Goal: Information Seeking & Learning: Learn about a topic

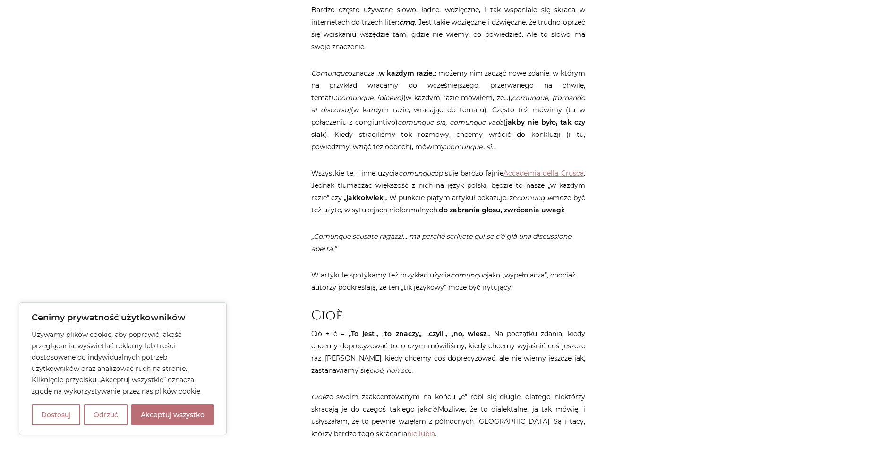
scroll to position [1039, 0]
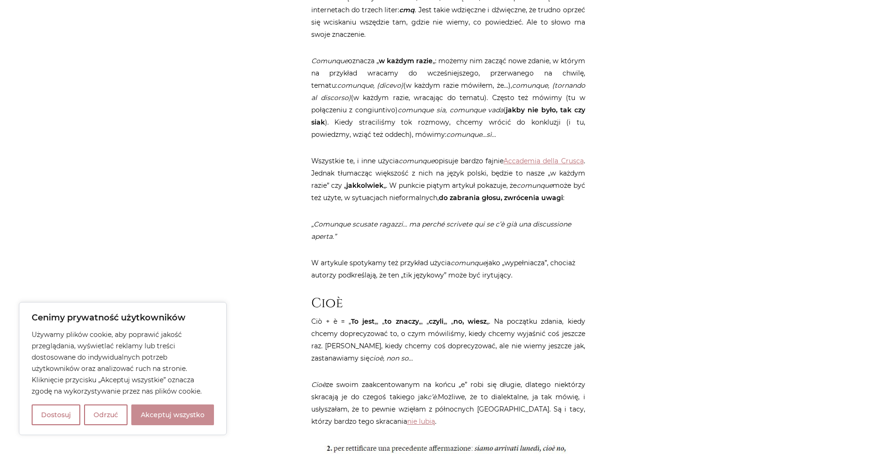
click at [182, 418] on button "Akceptuj wszystko" at bounding box center [172, 415] width 83 height 21
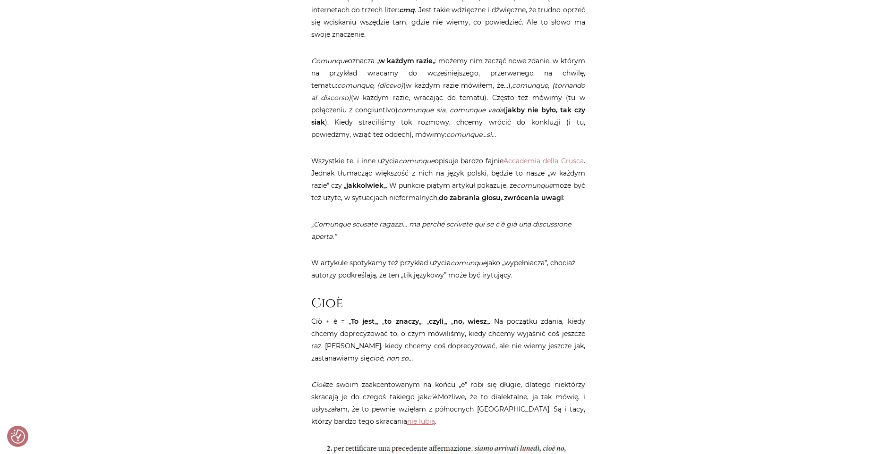
checkbox input "true"
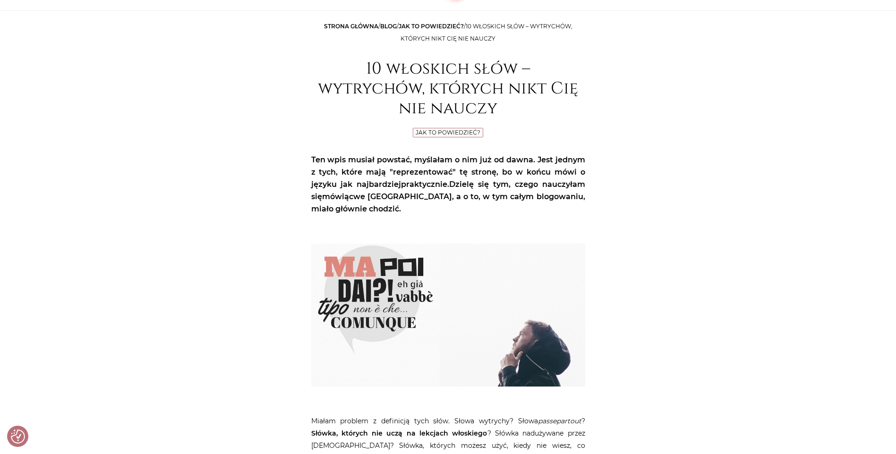
scroll to position [0, 0]
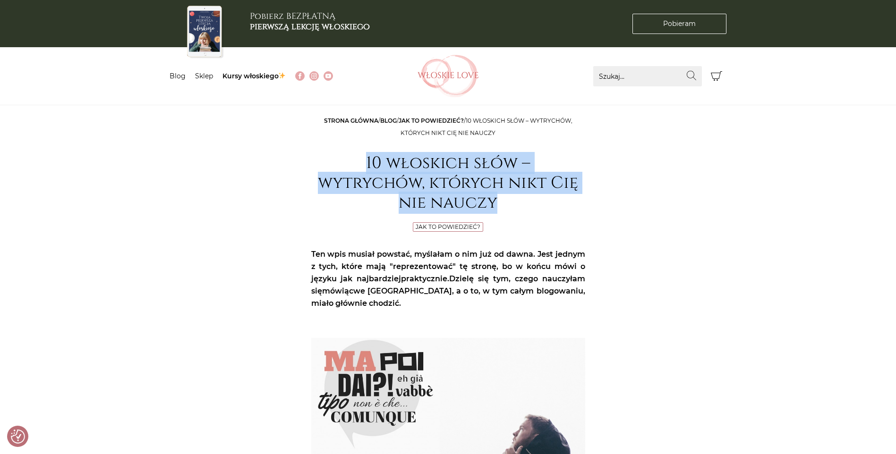
drag, startPoint x: 367, startPoint y: 157, endPoint x: 519, endPoint y: 197, distance: 157.3
click at [519, 197] on h1 "10 włoskich słów – wytrychów, których nikt Cię nie nauczy" at bounding box center [448, 184] width 274 height 60
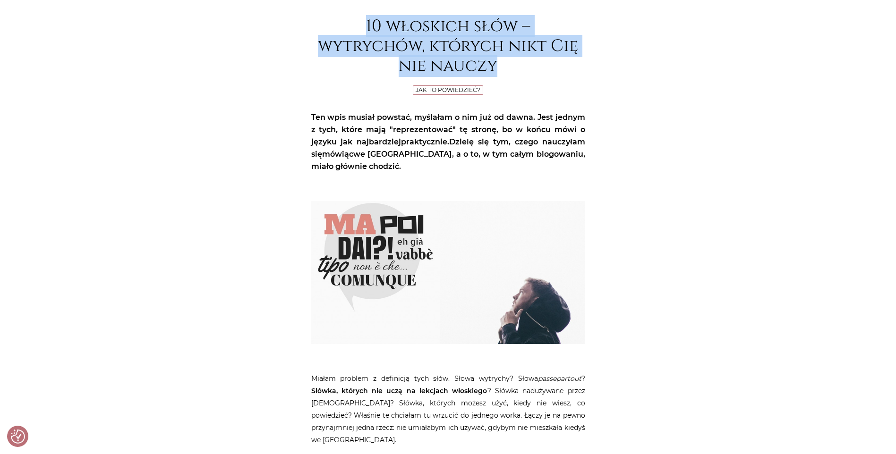
scroll to position [142, 0]
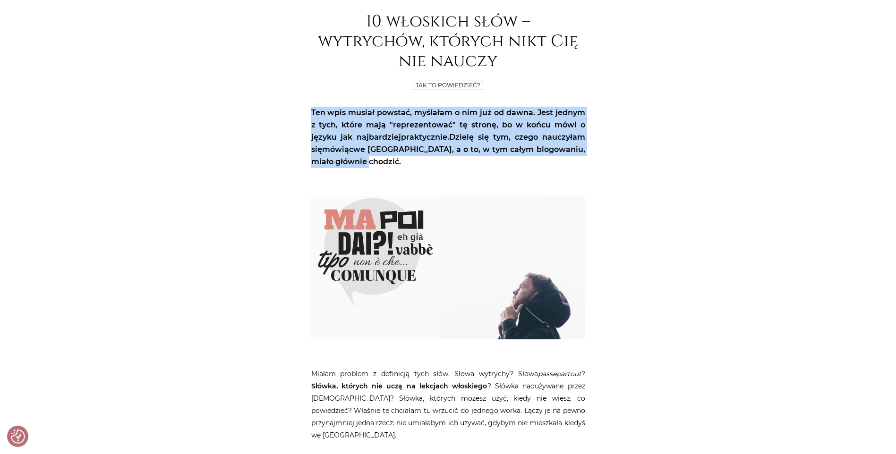
drag, startPoint x: 312, startPoint y: 110, endPoint x: 390, endPoint y: 160, distance: 93.1
click at [390, 160] on p "Ten wpis musiał powstać, myślałam o nim już od dawna. Jest jednym z tych, które…" at bounding box center [448, 137] width 274 height 61
copy p "Ten wpis musiał powstać, myślałam o nim już od dawna. Jest jednym z tych, które…"
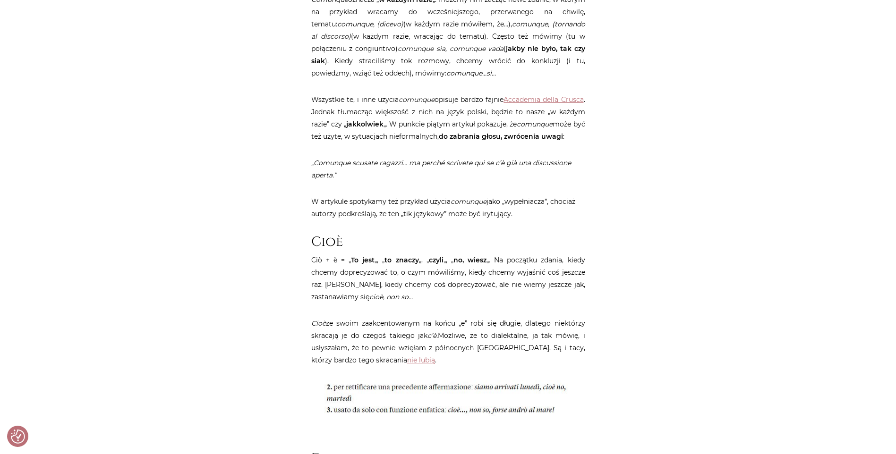
scroll to position [993, 0]
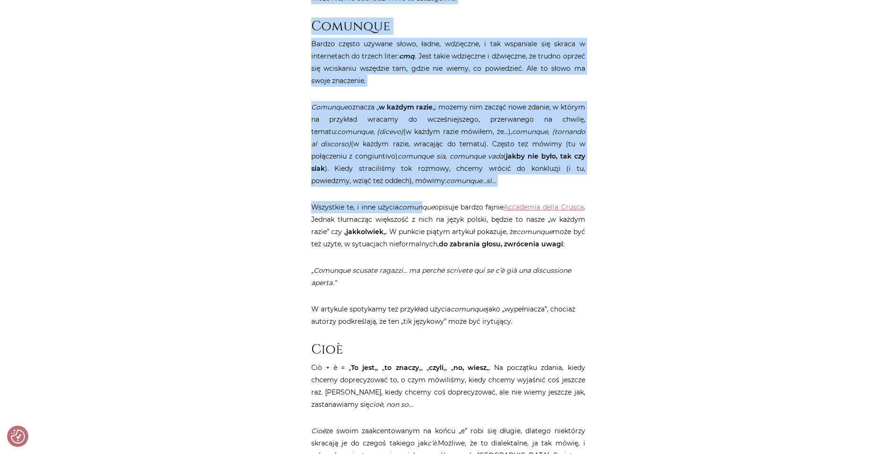
drag, startPoint x: 311, startPoint y: 185, endPoint x: 432, endPoint y: 200, distance: 121.9
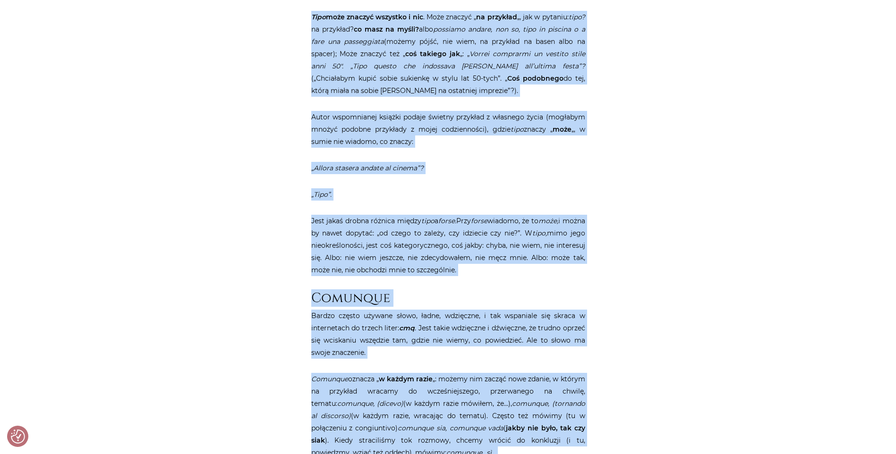
scroll to position [615, 0]
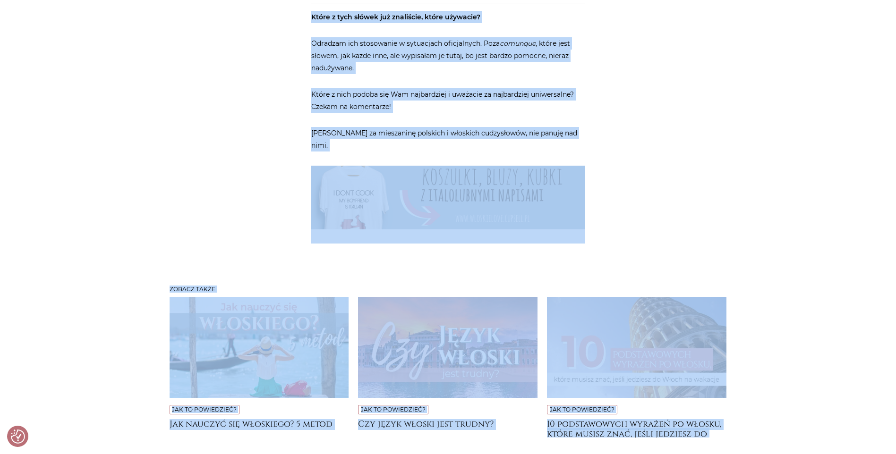
scroll to position [3725, 0]
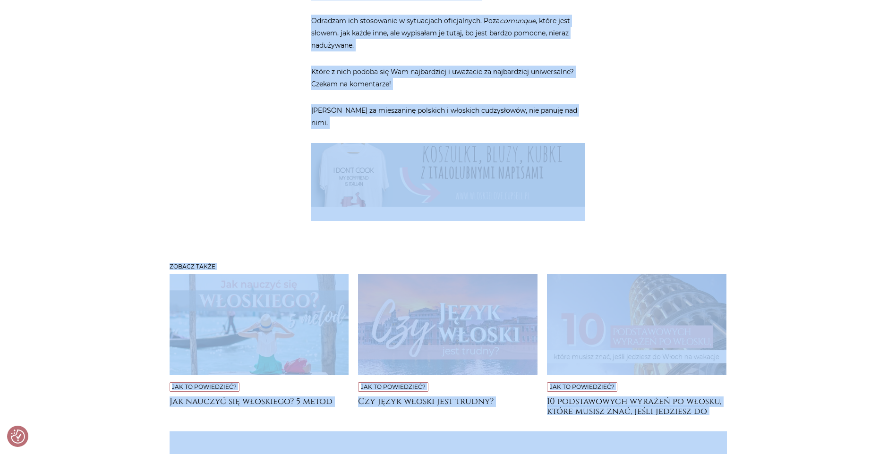
drag, startPoint x: 311, startPoint y: 89, endPoint x: 346, endPoint y: 99, distance: 36.3
copy article "Miałam problem z definicją tych słów. Słowa wytrychy? Słowa passepartout ? Słów…"
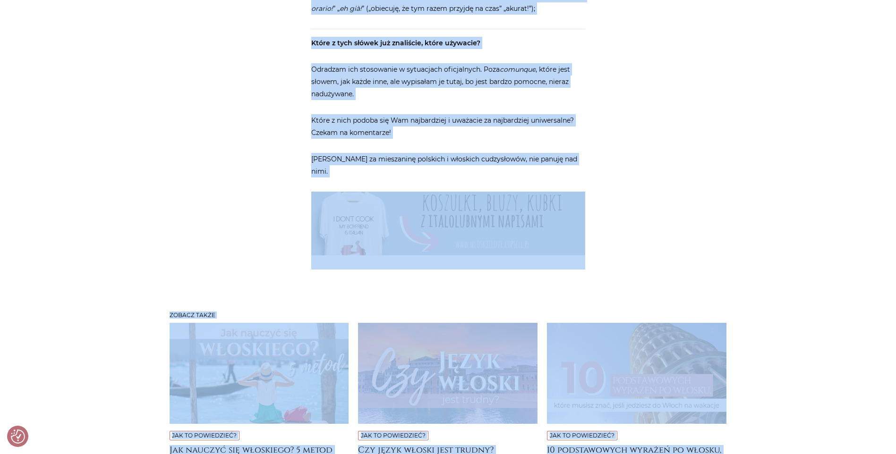
scroll to position [3536, 0]
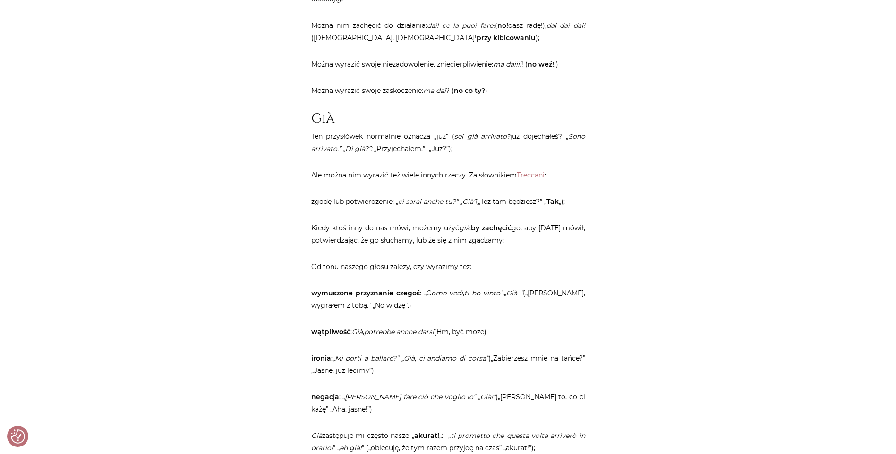
scroll to position [3307, 0]
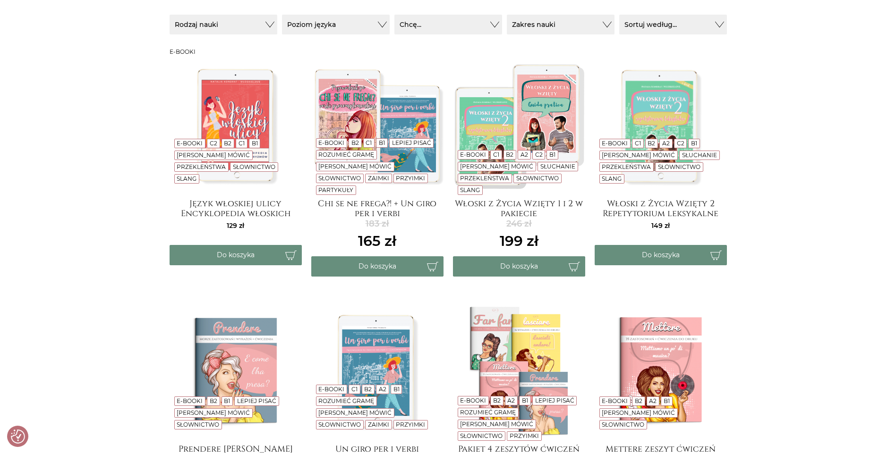
scroll to position [142, 0]
